Goal: Task Accomplishment & Management: Manage account settings

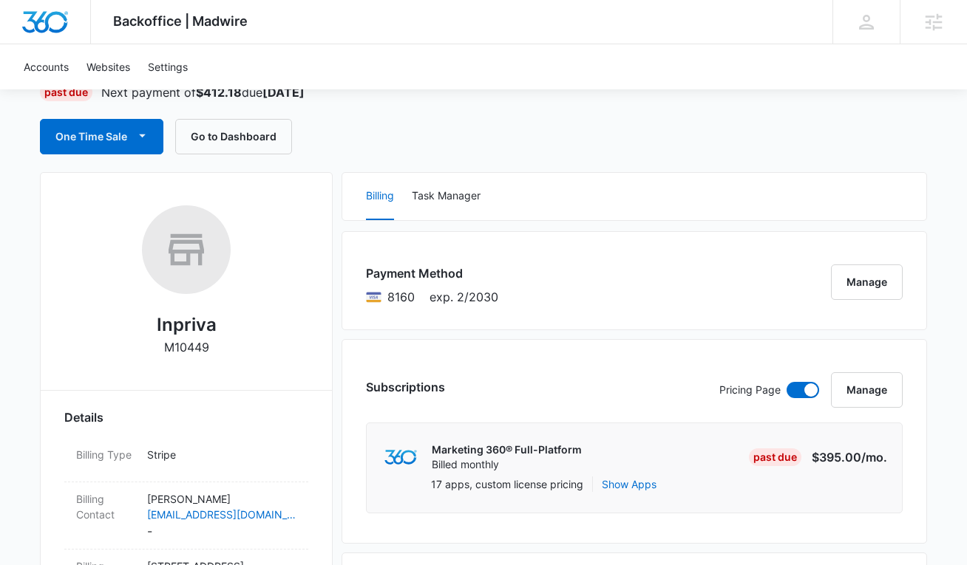
scroll to position [148, 0]
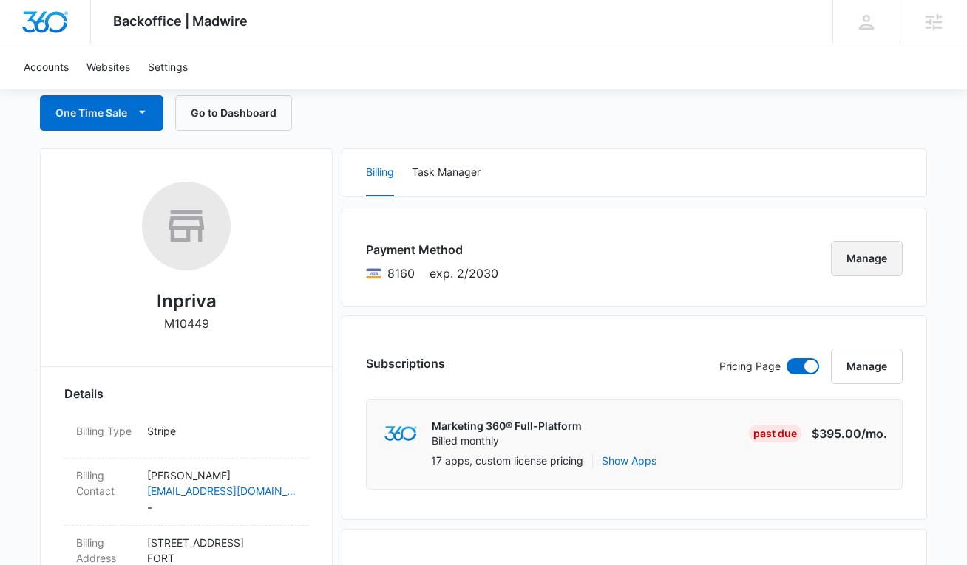
click at [864, 259] on button "Manage" at bounding box center [867, 258] width 72 height 35
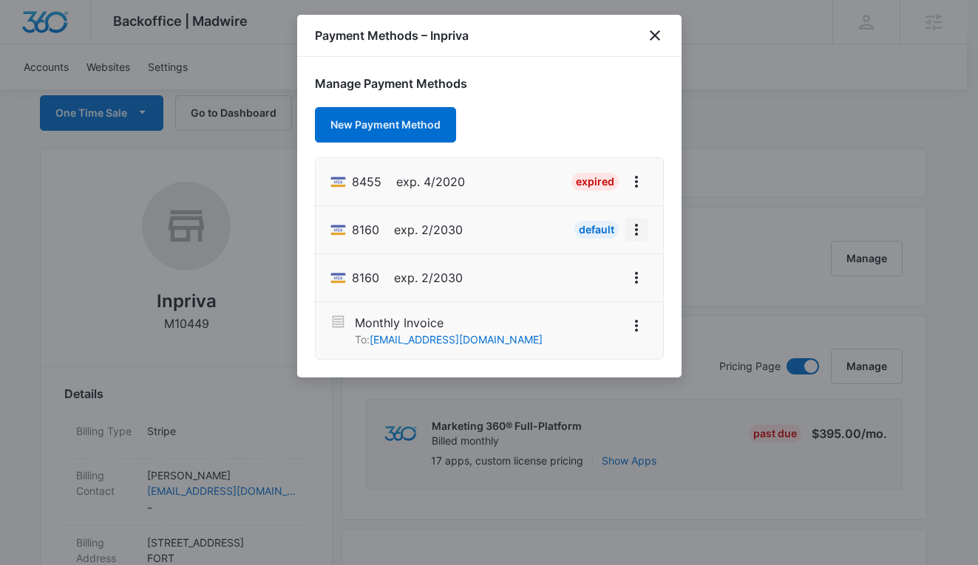
click at [635, 231] on icon "View More" at bounding box center [636, 230] width 3 height 12
click at [569, 290] on div "Retry Charge" at bounding box center [580, 293] width 64 height 10
click at [654, 34] on icon "close" at bounding box center [655, 36] width 18 height 18
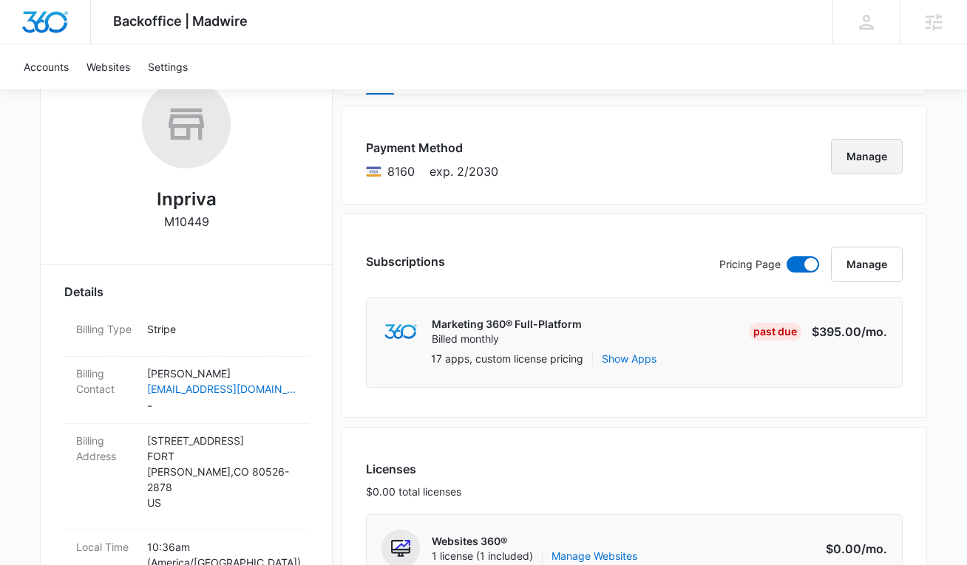
scroll to position [222, 0]
